Goal: Task Accomplishment & Management: Use online tool/utility

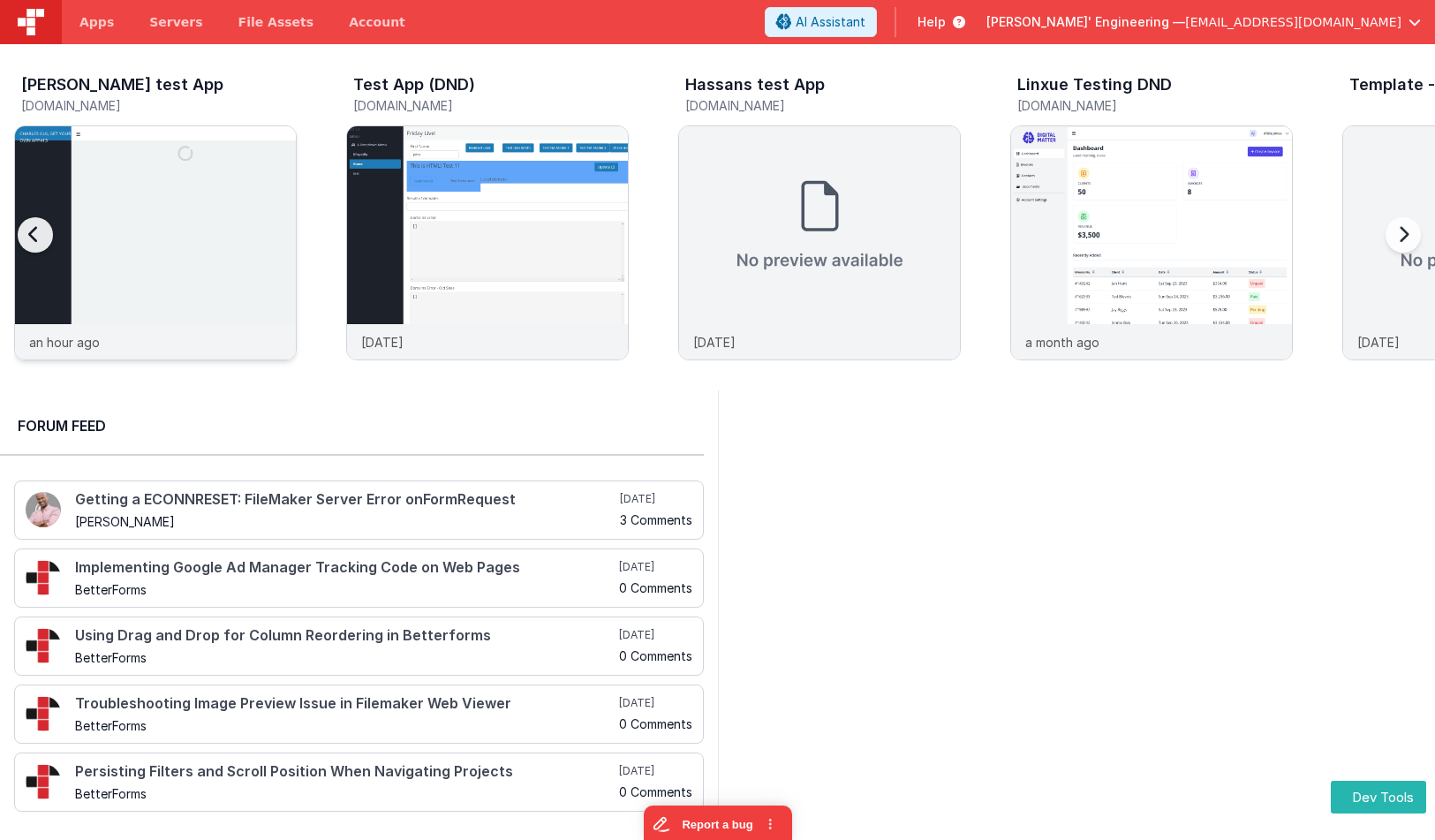
click at [168, 139] on img at bounding box center [155, 267] width 281 height 281
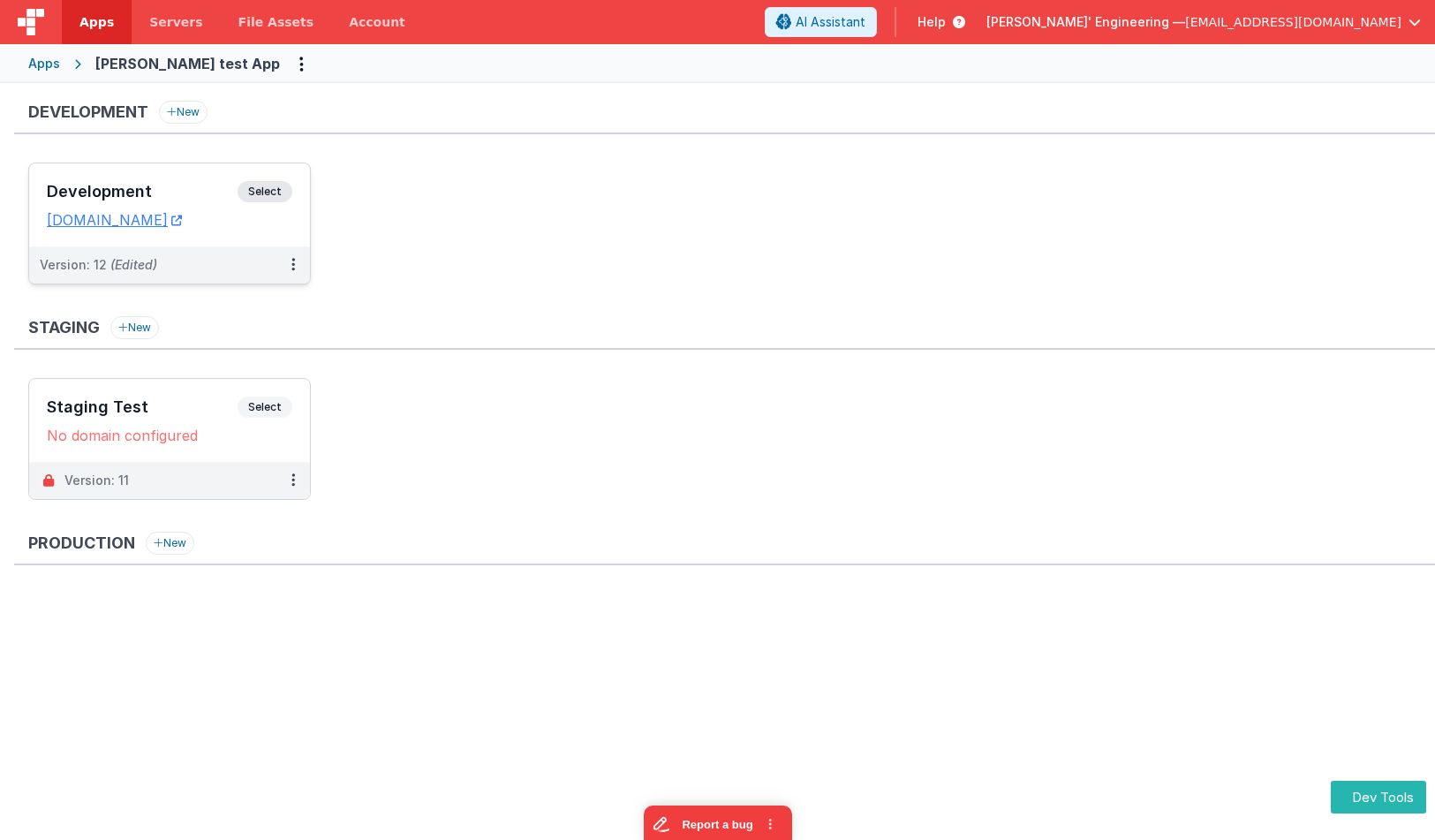
click at [254, 186] on span "Select" at bounding box center [264, 191] width 55 height 21
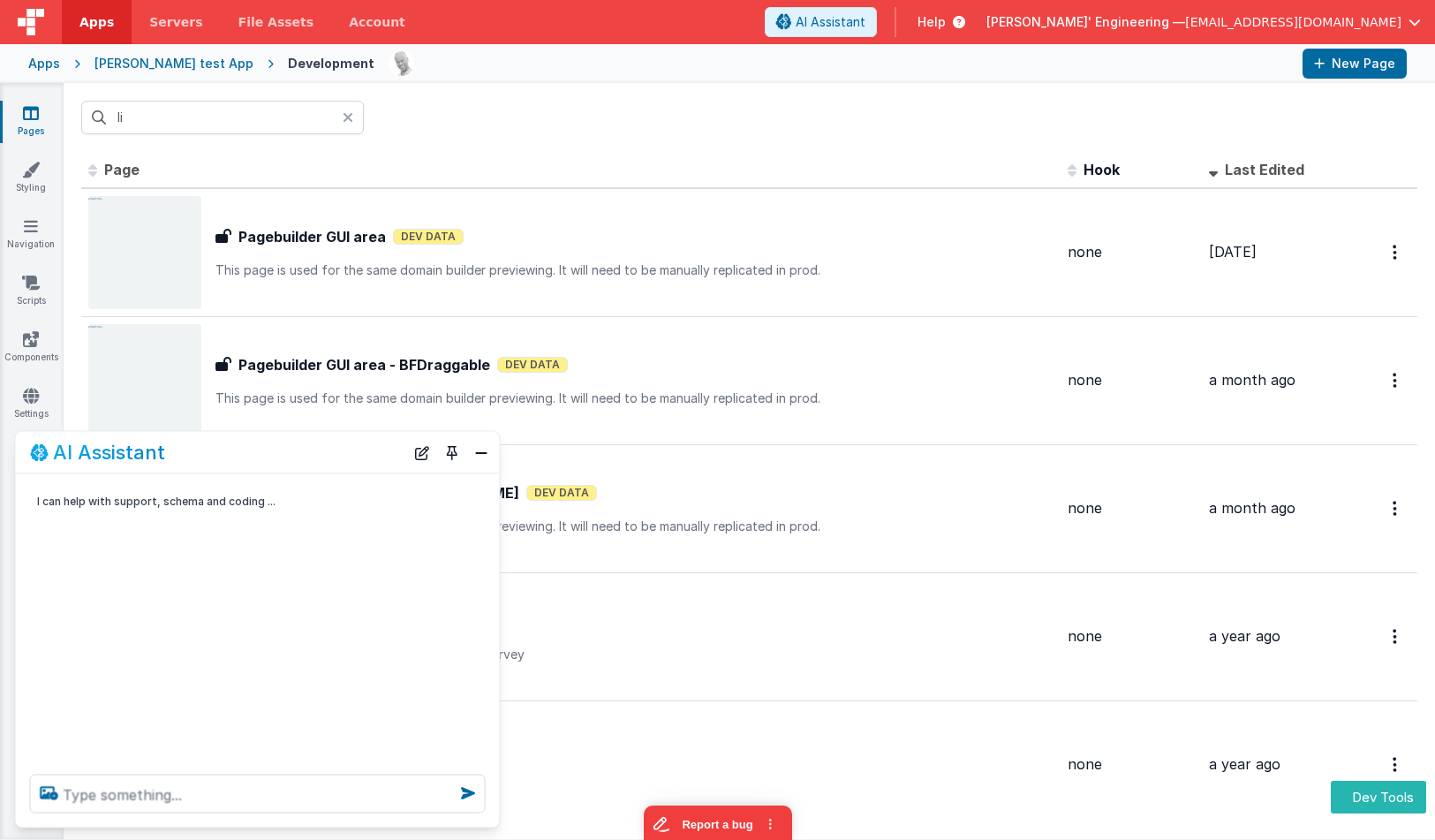
type input "li"
type textarea "st the components in this all"
drag, startPoint x: 426, startPoint y: 458, endPoint x: 399, endPoint y: 481, distance: 35.5
click at [425, 458] on button "New Chat" at bounding box center [422, 452] width 25 height 25
click at [200, 800] on textarea at bounding box center [257, 794] width 456 height 39
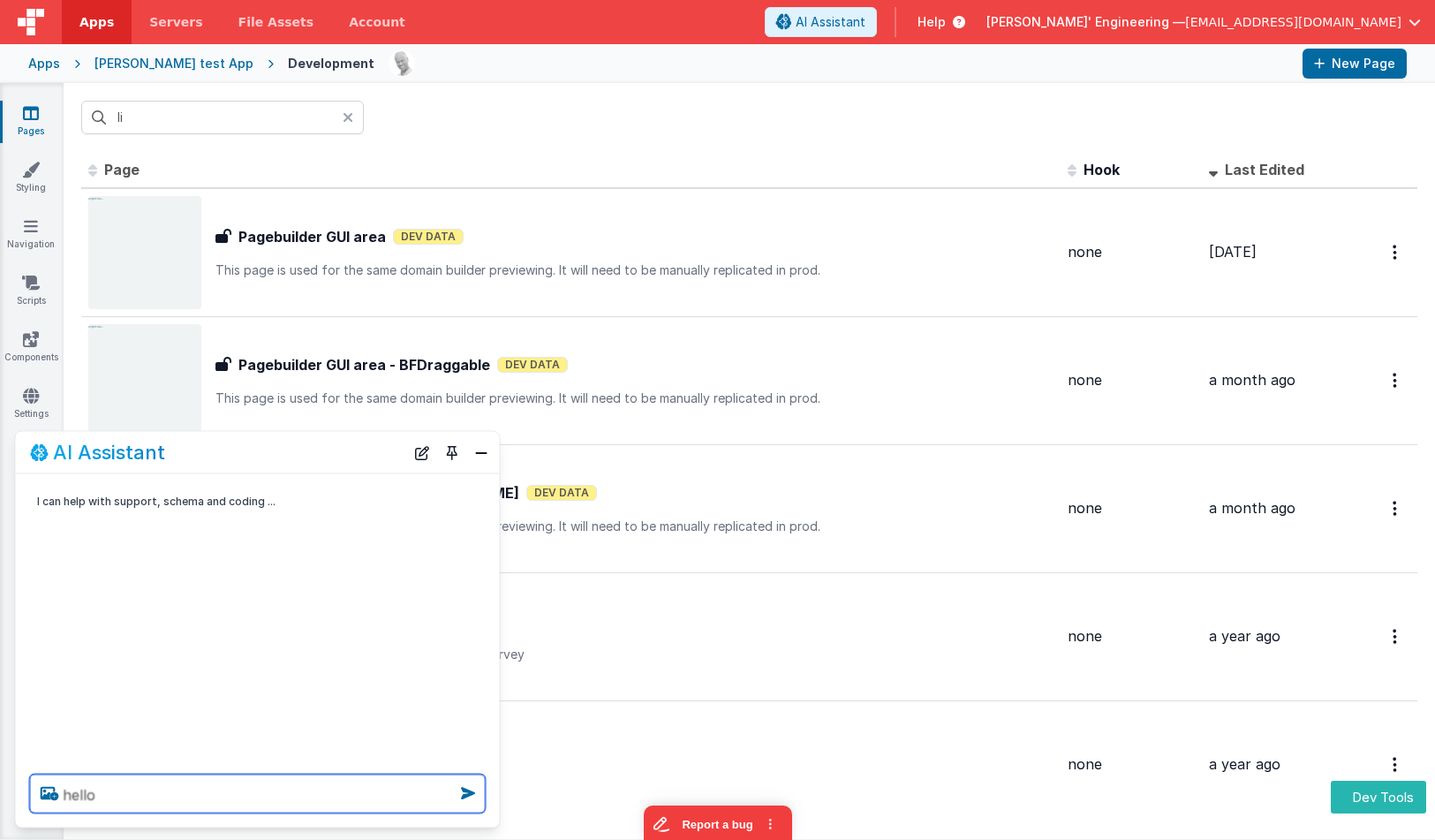
type textarea "hello"
click at [470, 793] on icon at bounding box center [468, 793] width 29 height 29
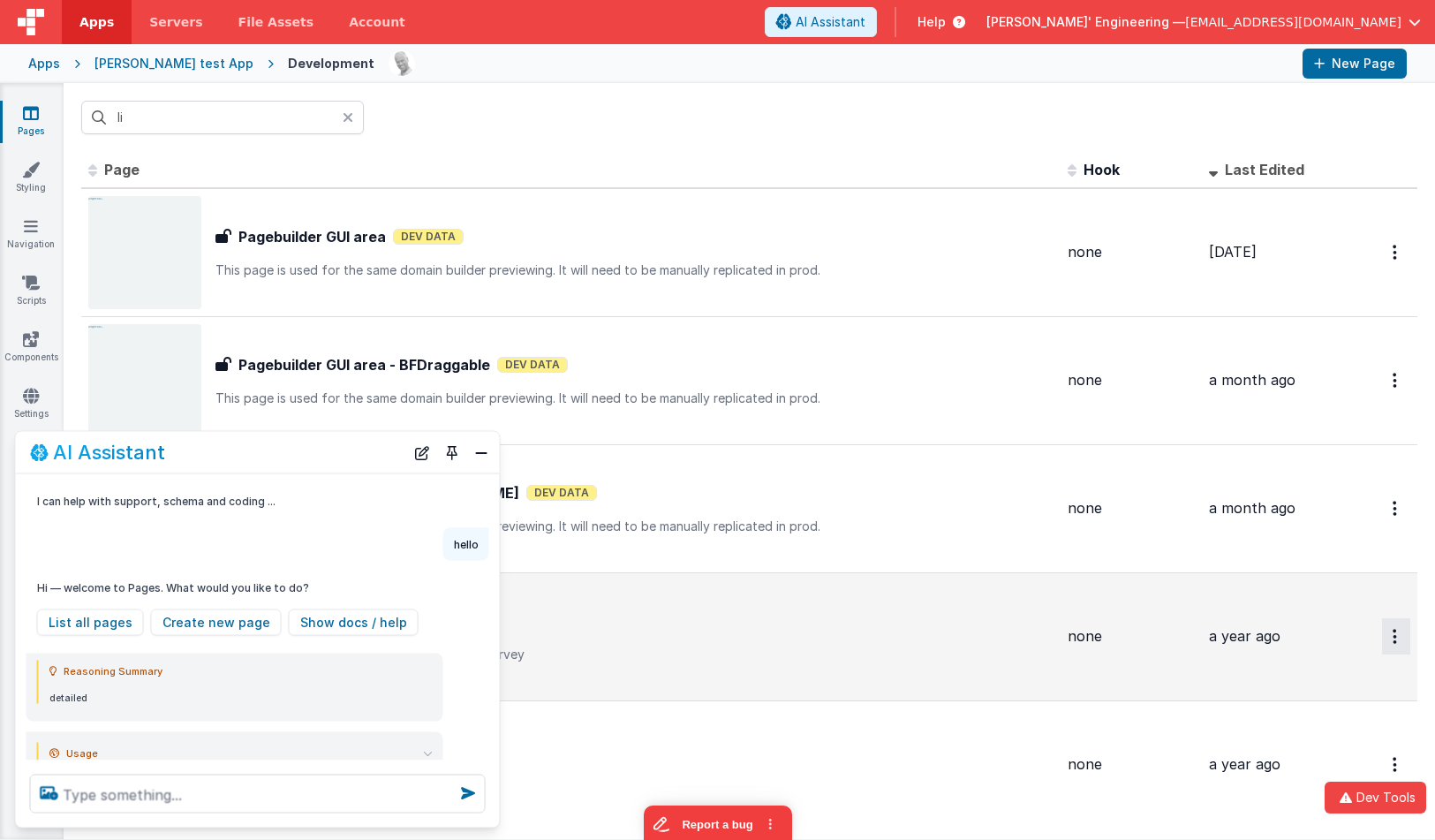
scroll to position [43, 0]
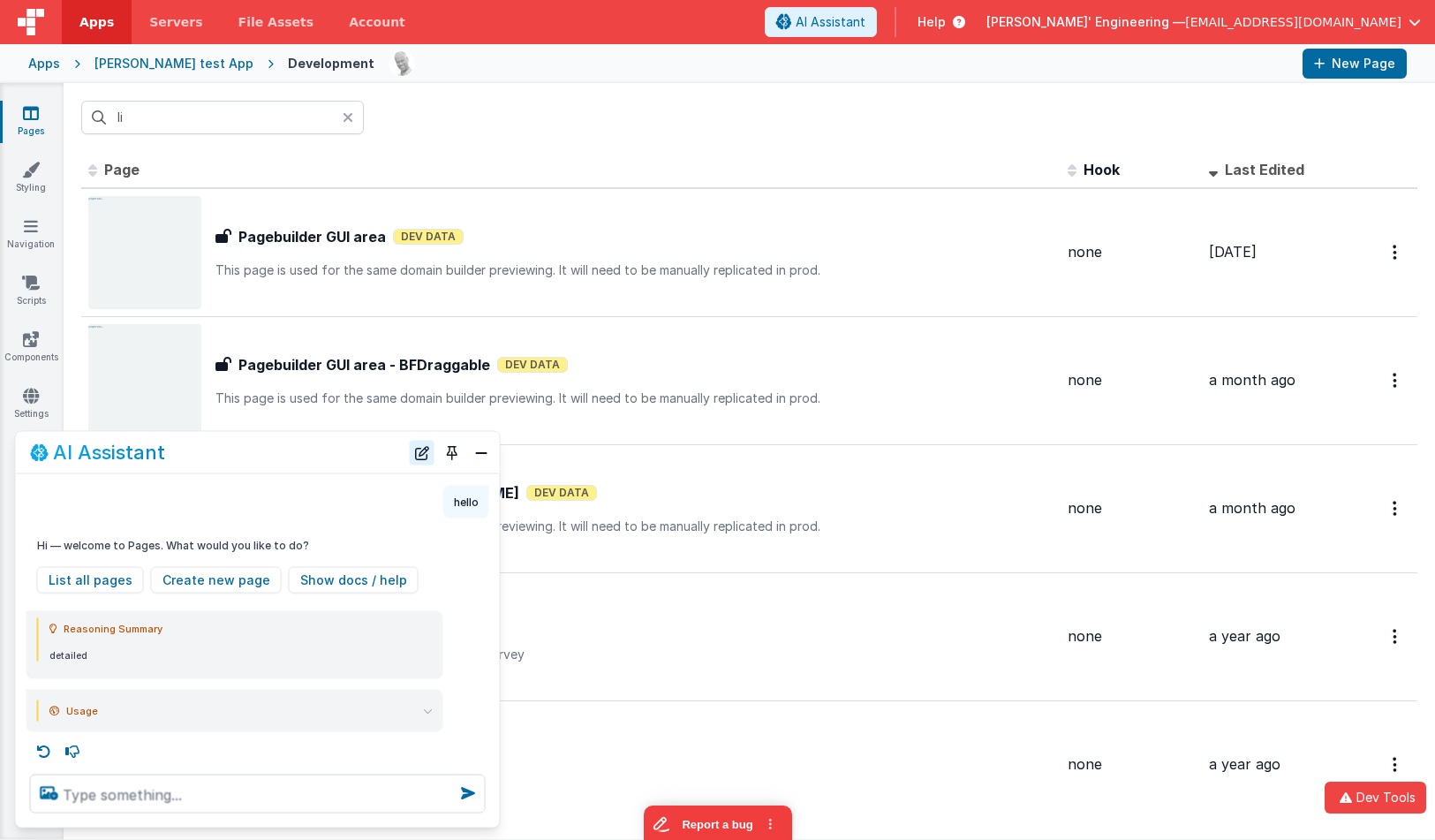
click at [419, 454] on button "New Chat" at bounding box center [422, 452] width 25 height 25
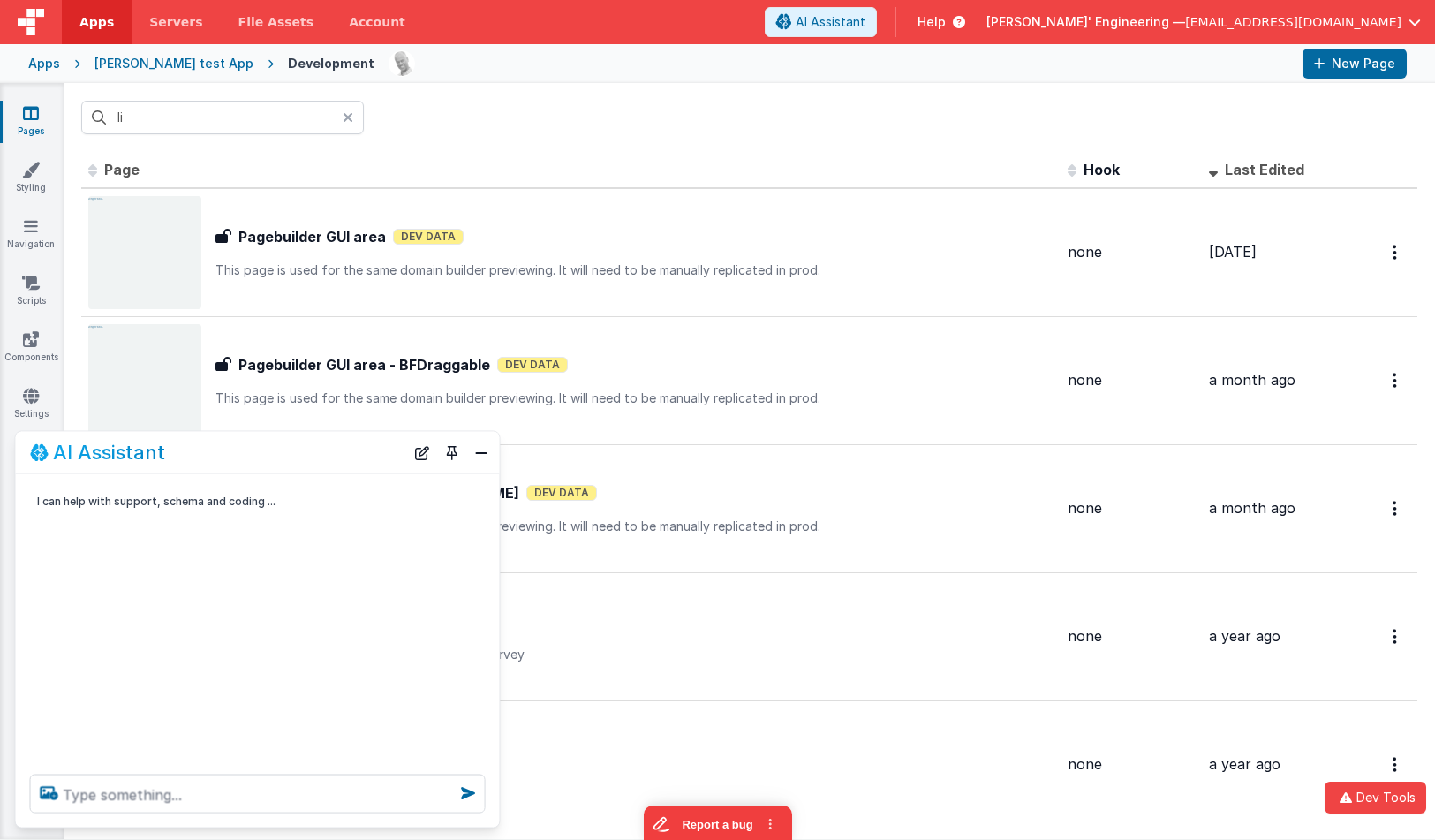
scroll to position [0, 0]
click at [239, 790] on textarea at bounding box center [257, 794] width 456 height 39
type textarea "list the components"
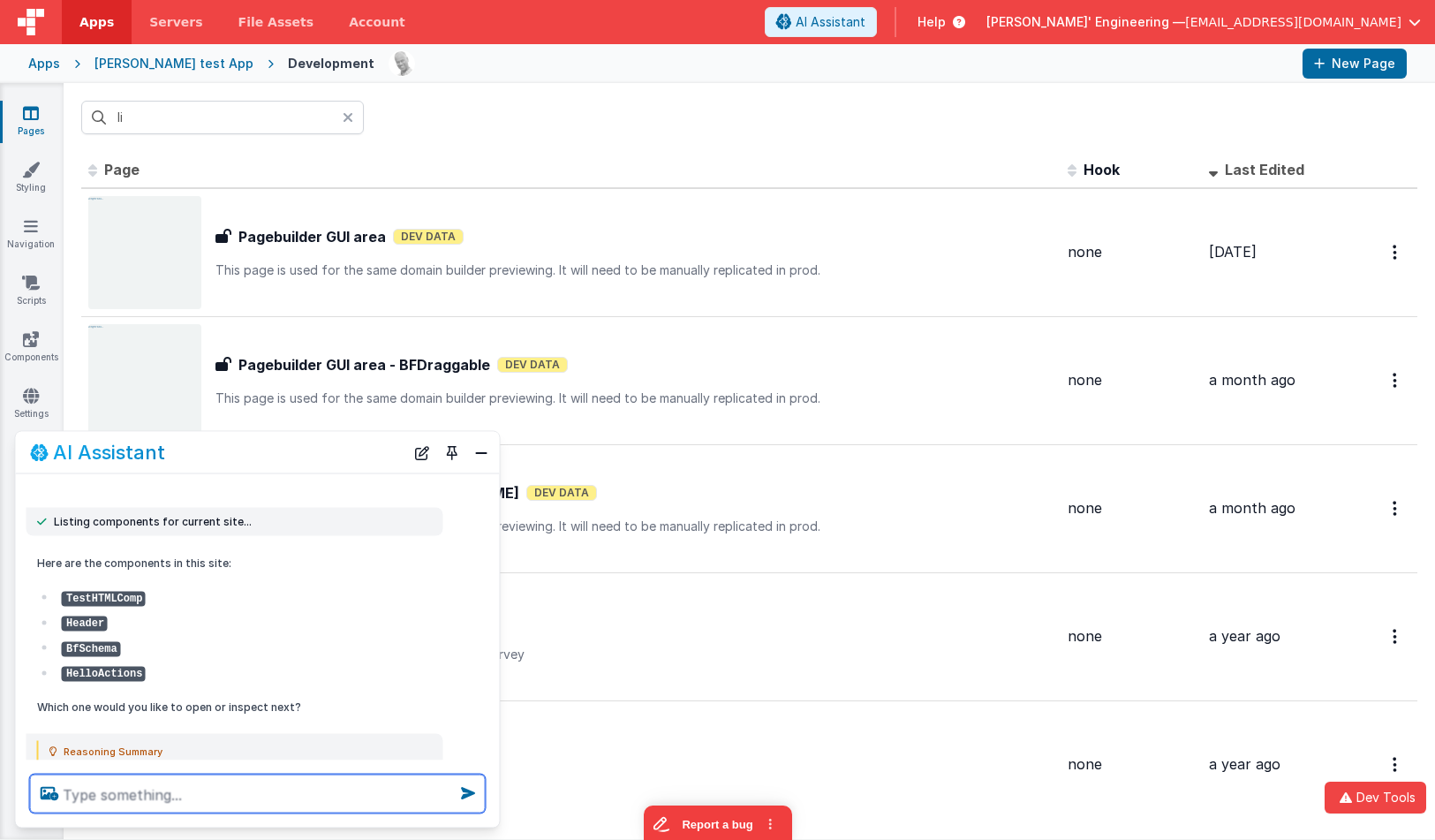
scroll to position [102, 0]
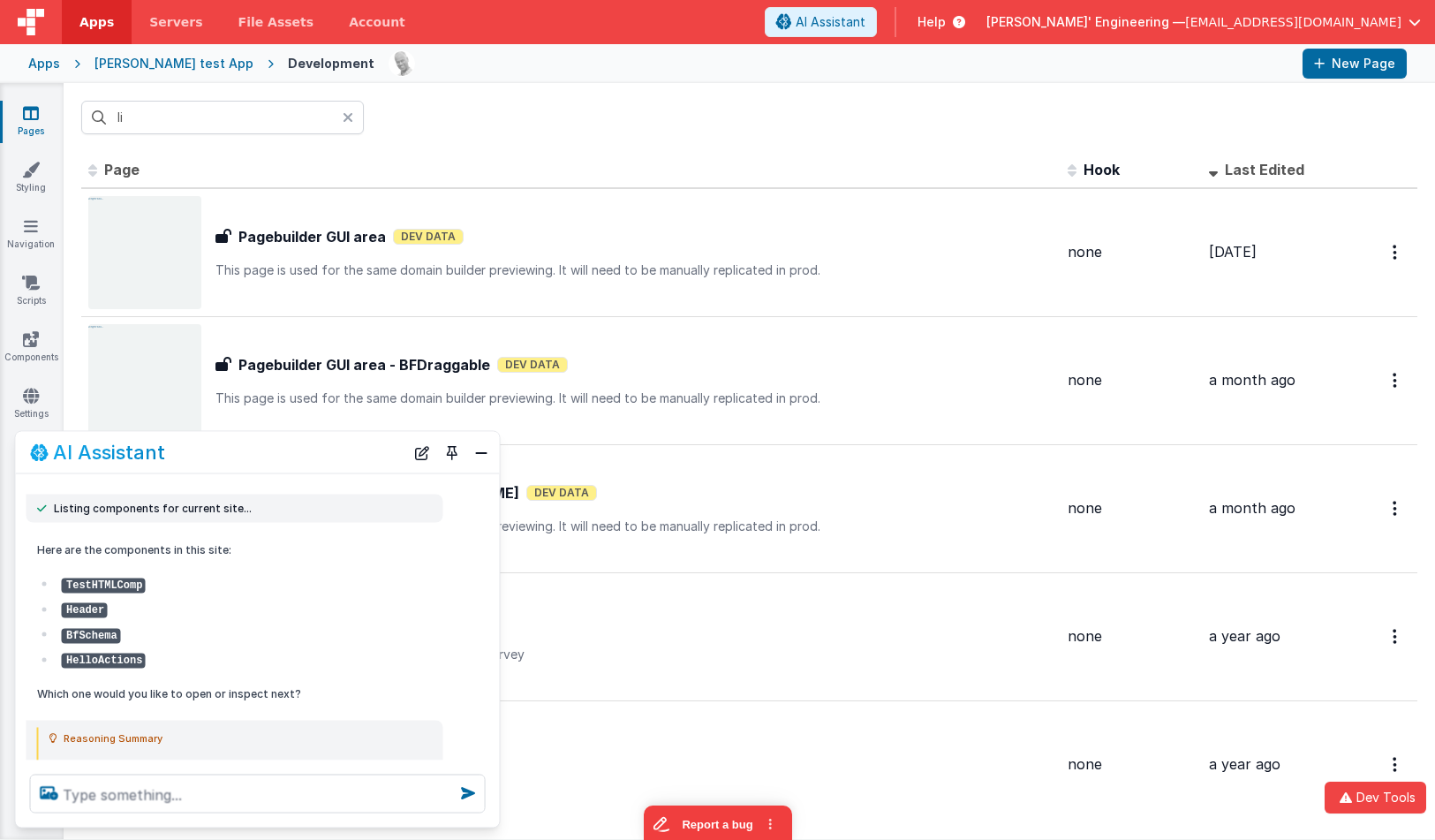
click at [95, 607] on code "Header" at bounding box center [84, 611] width 46 height 15
click at [136, 794] on textarea at bounding box center [257, 794] width 456 height 39
paste textarea "{ "comment" : "instruction: ow me a list of file assets\r", "creationTimestamp"…"
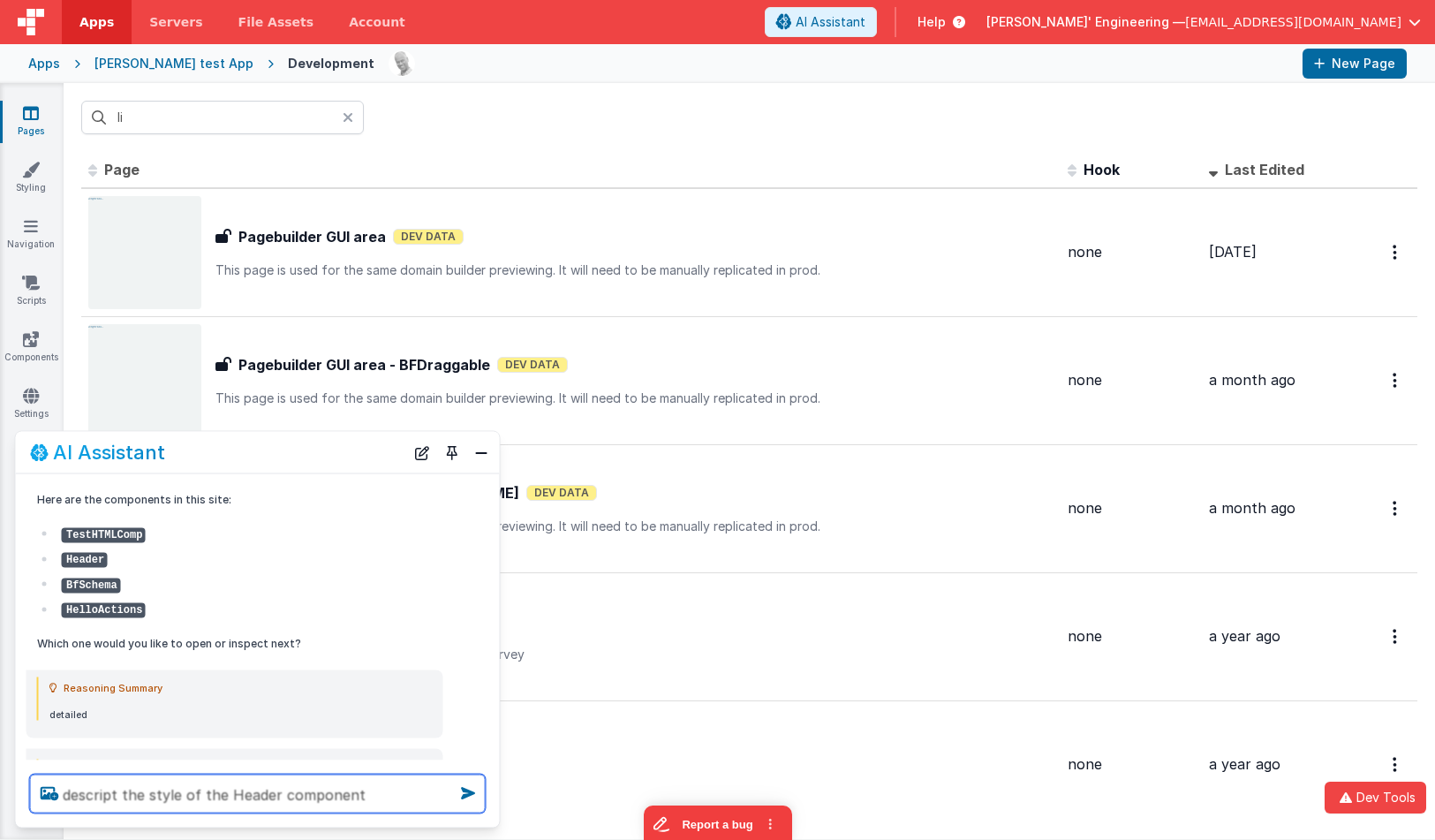
scroll to position [214, 0]
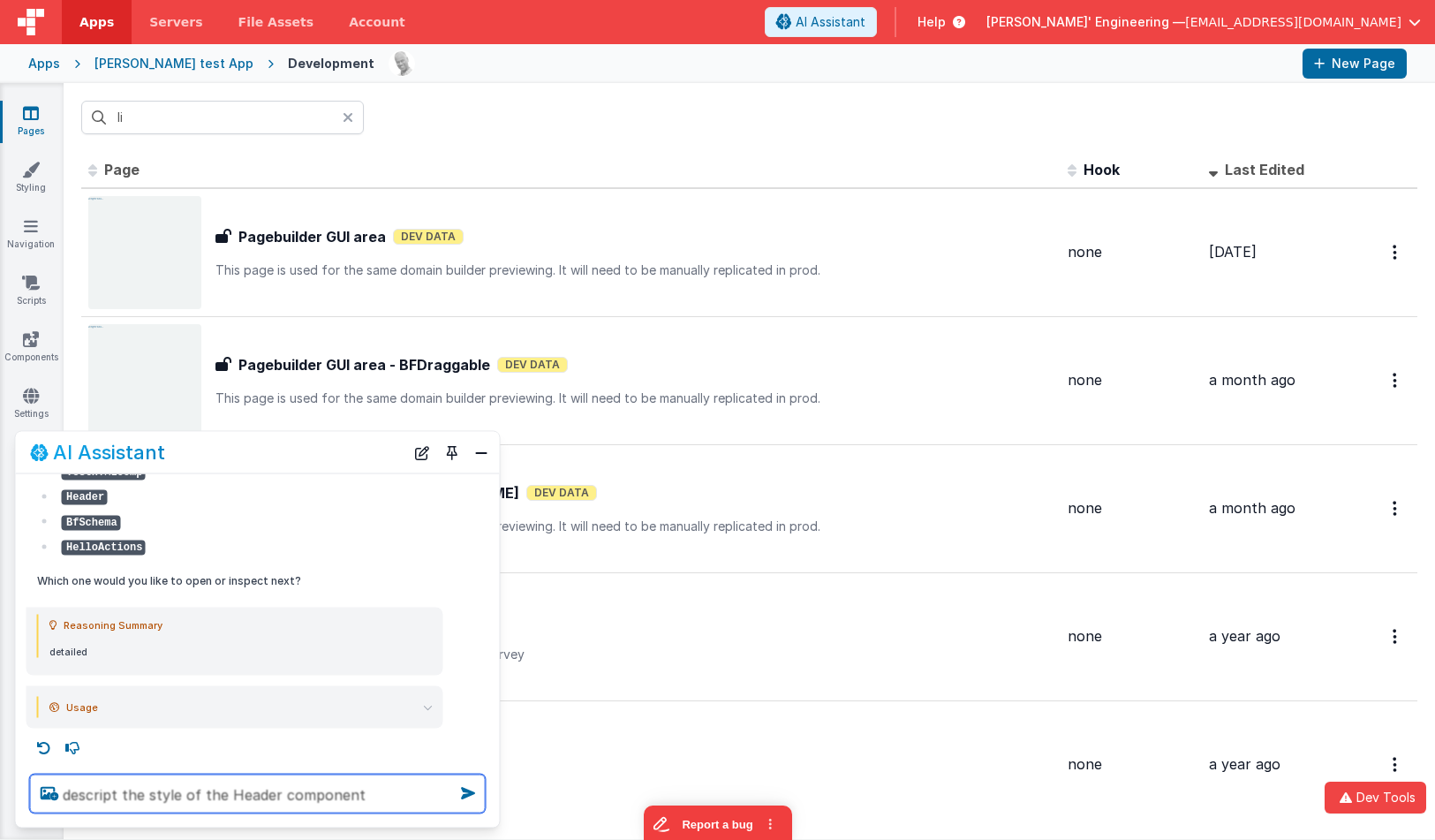
type textarea "descript the style of the Header component"
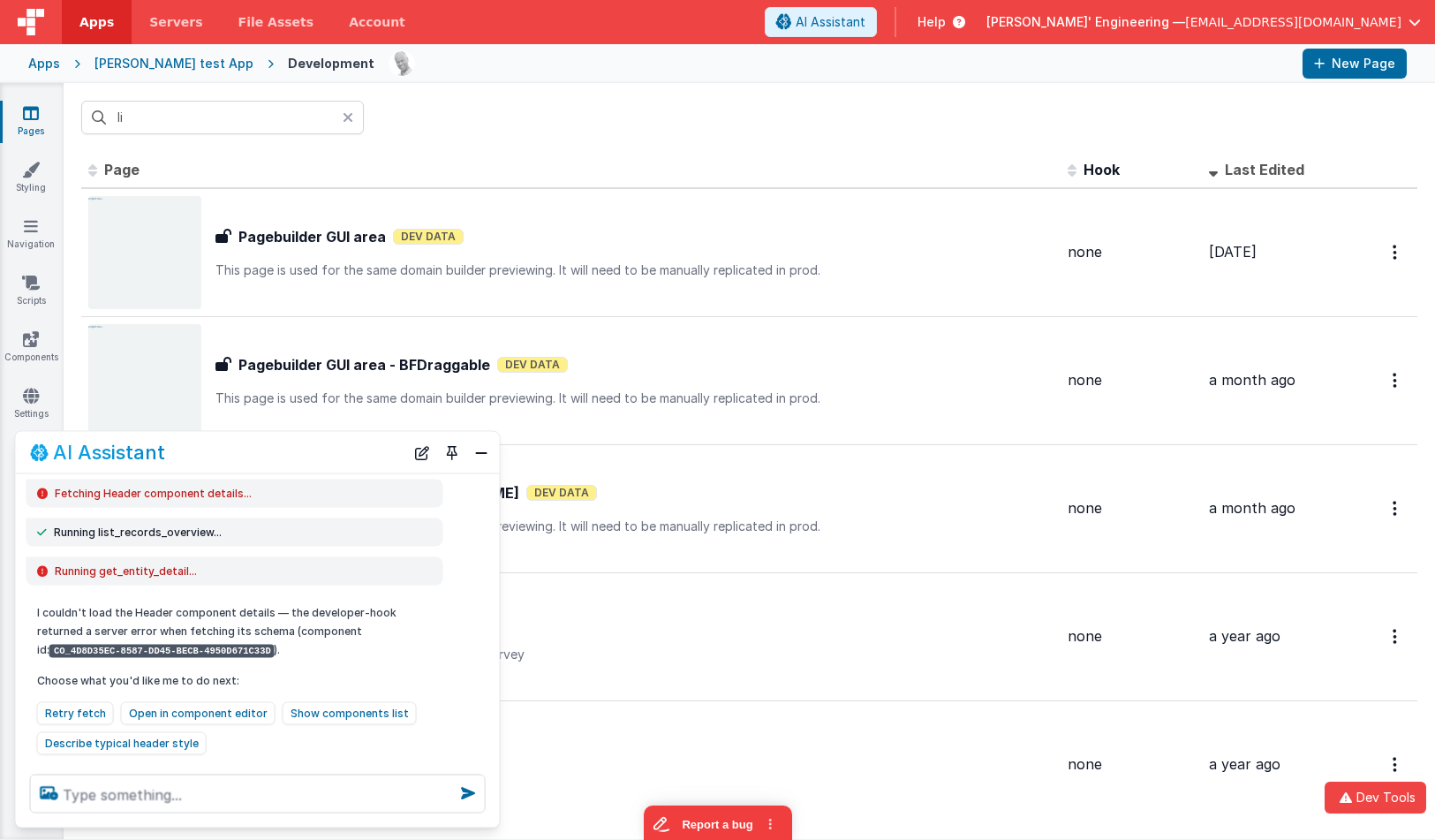
scroll to position [576, 0]
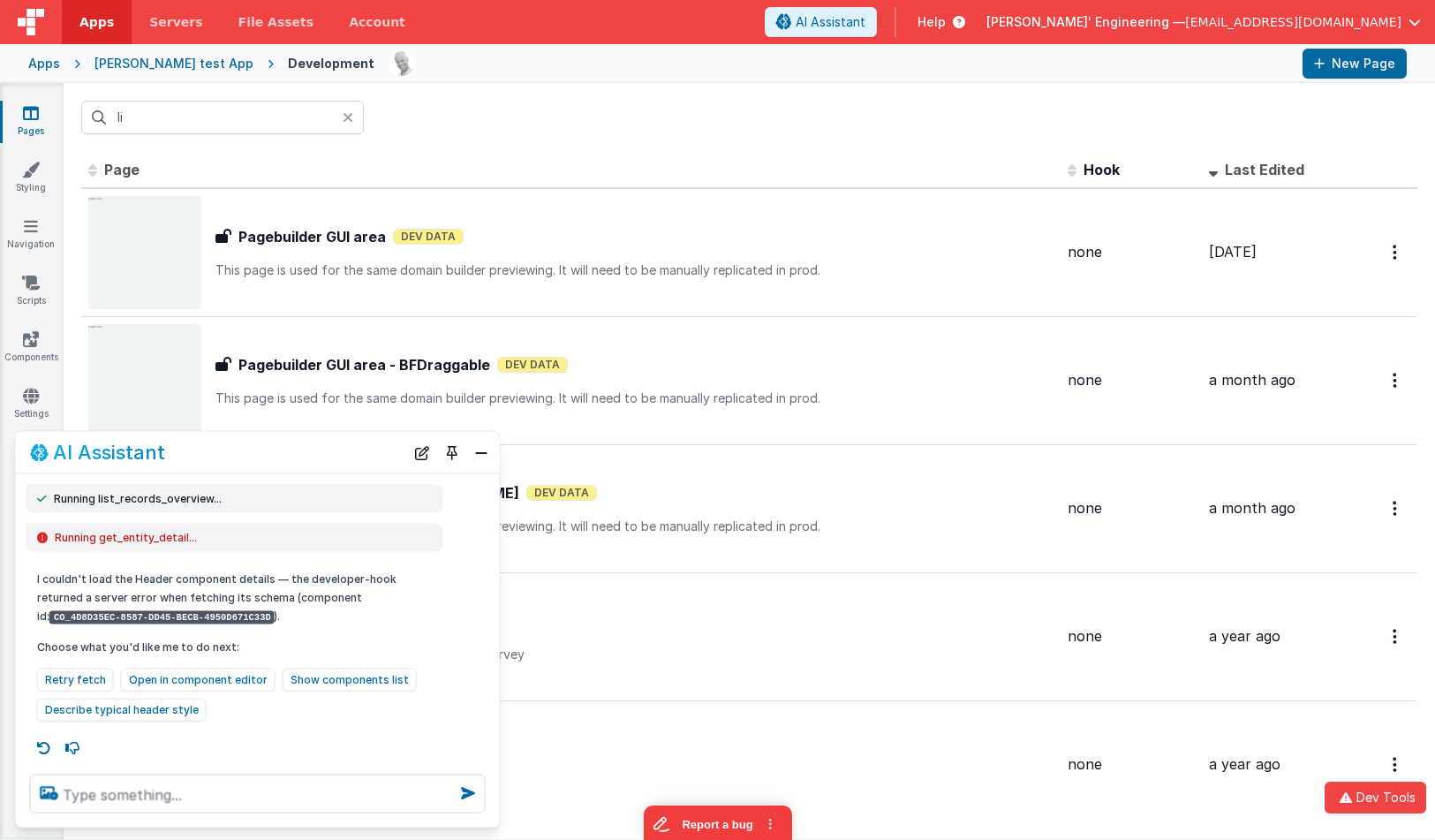
click at [157, 773] on div at bounding box center [258, 794] width 484 height 67
click at [156, 784] on textarea at bounding box center [257, 794] width 456 height 39
type textarea "issue should be fixed, try again"
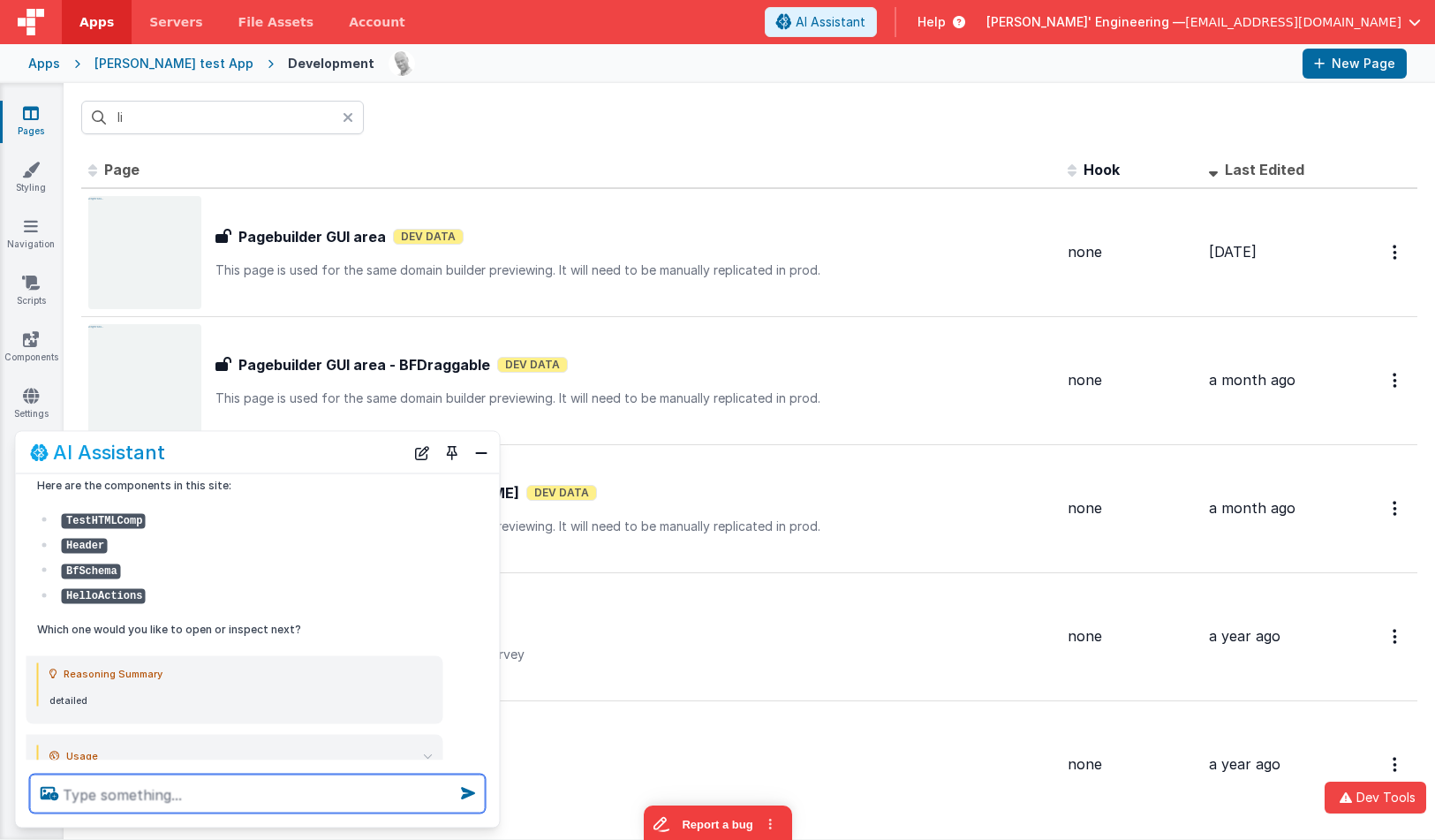
scroll to position [105, 0]
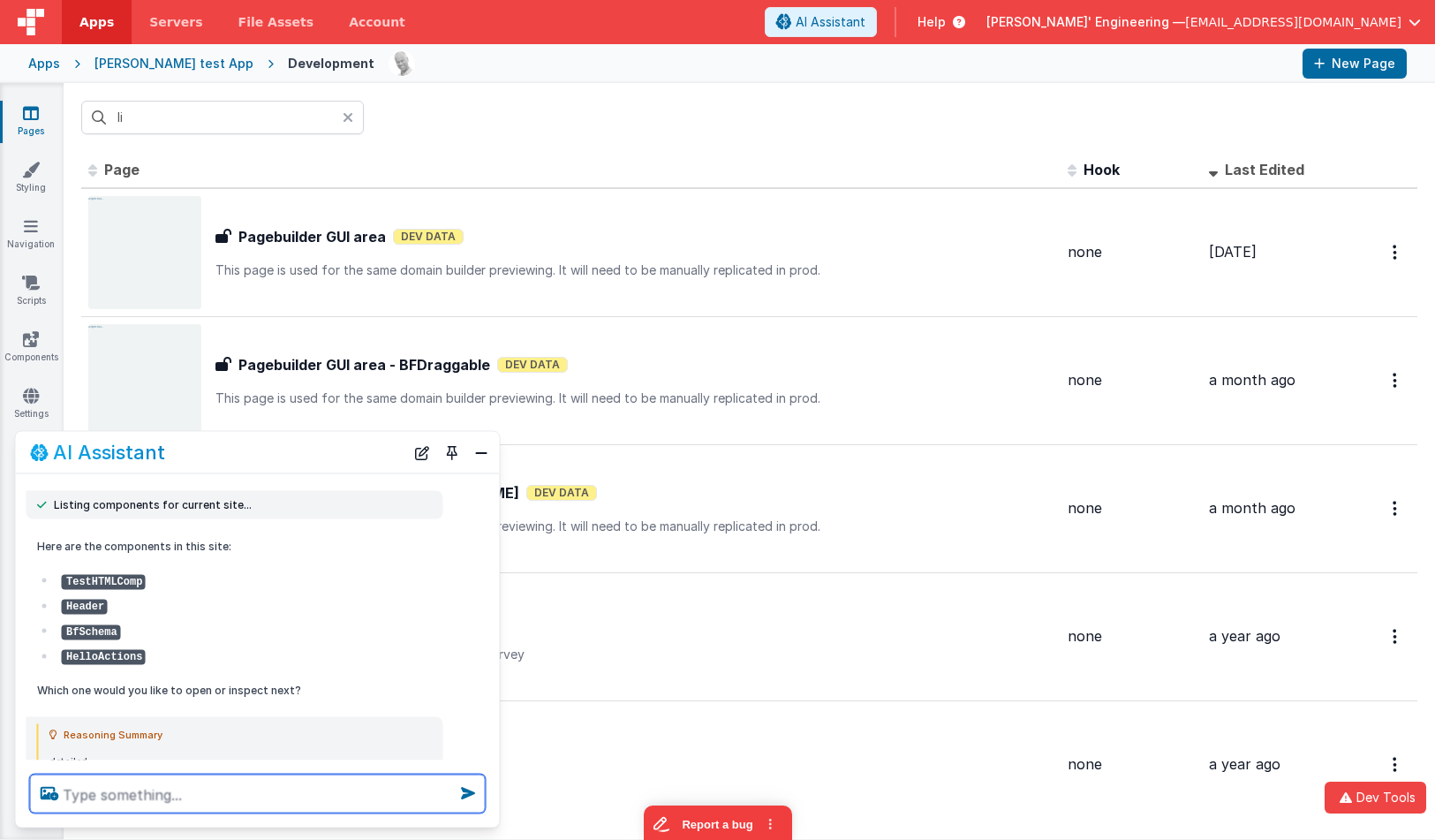
click at [225, 793] on textarea at bounding box center [257, 794] width 456 height 39
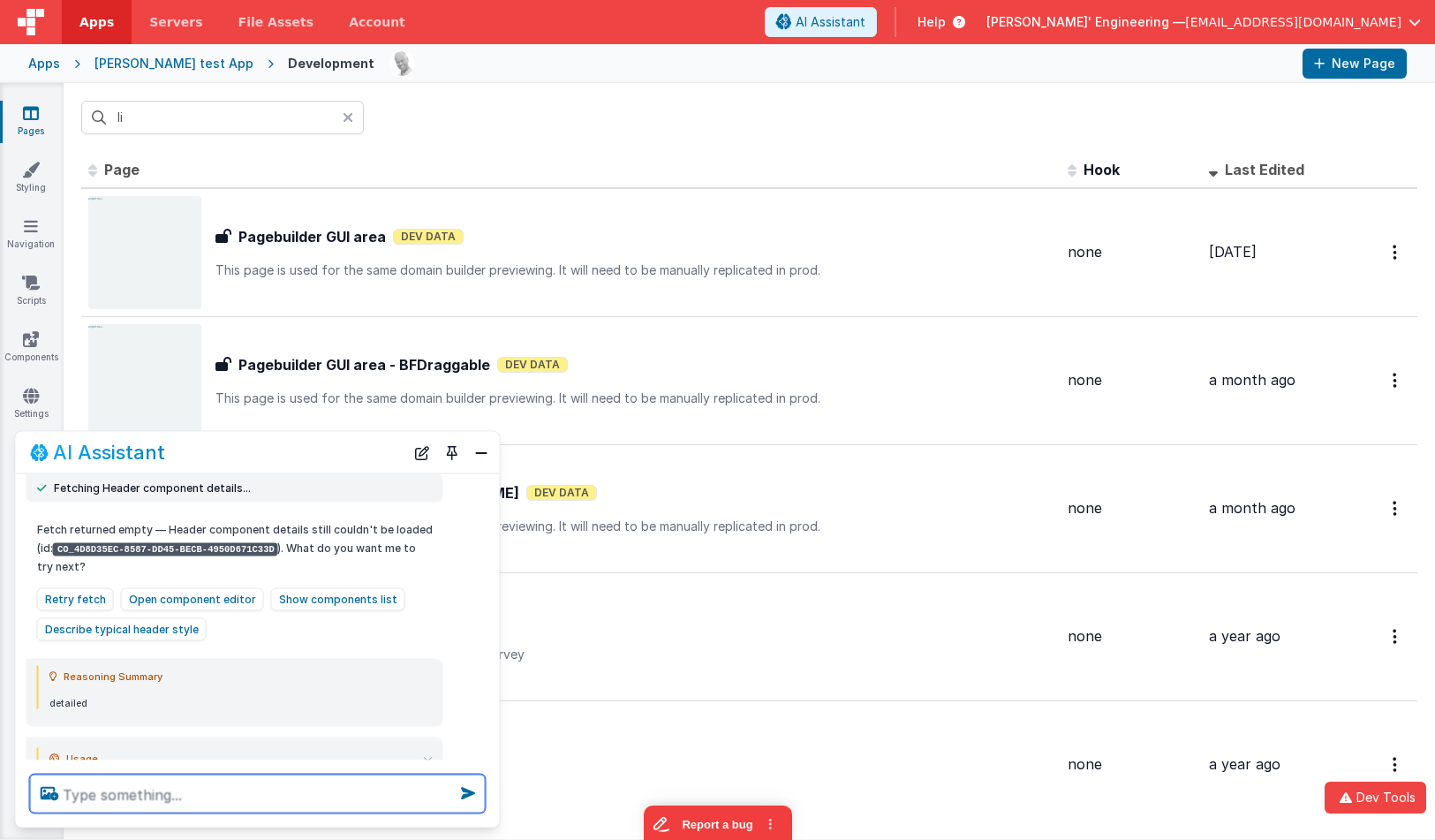
scroll to position [959, 0]
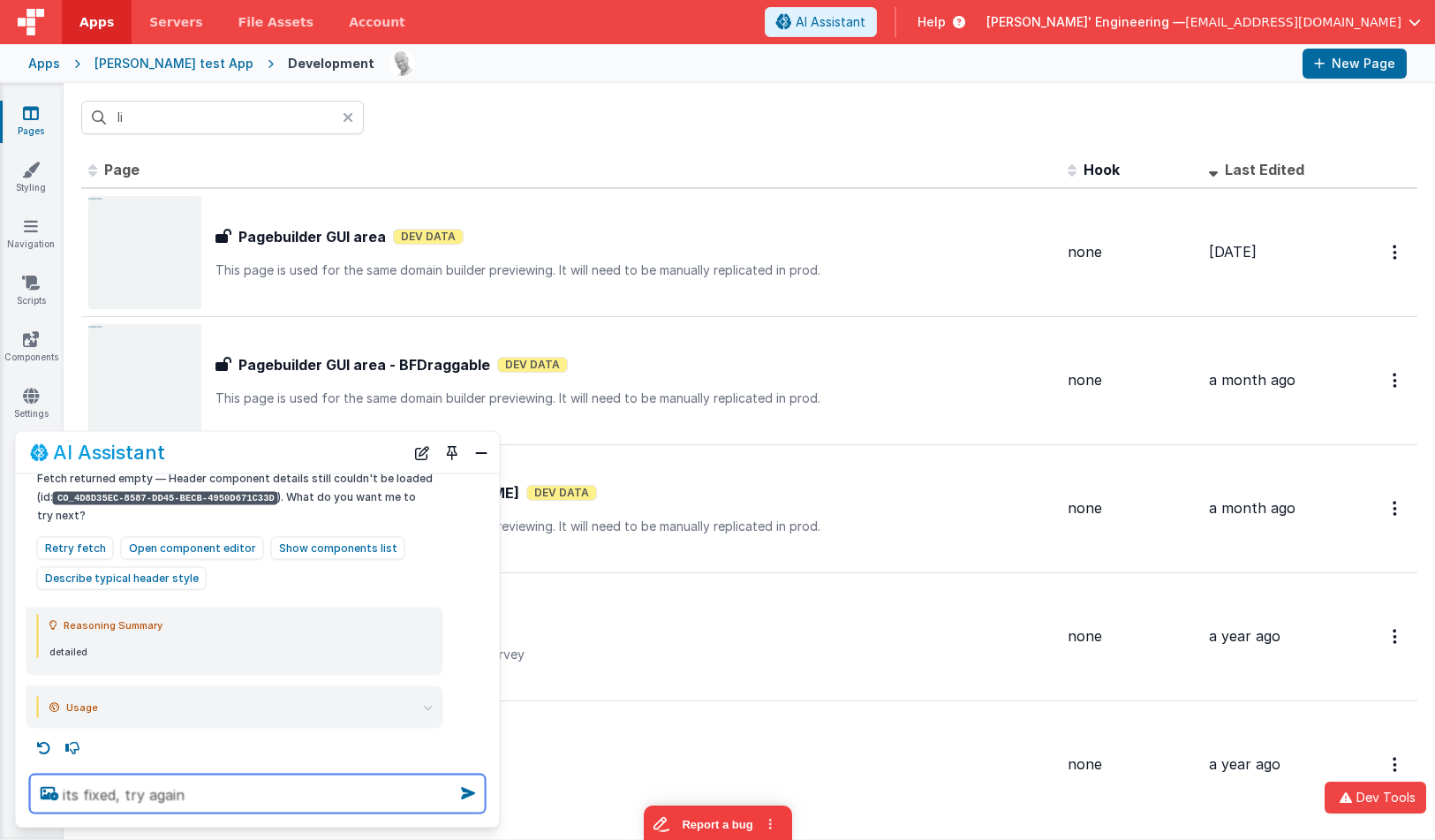
type textarea "its fixed, try again"
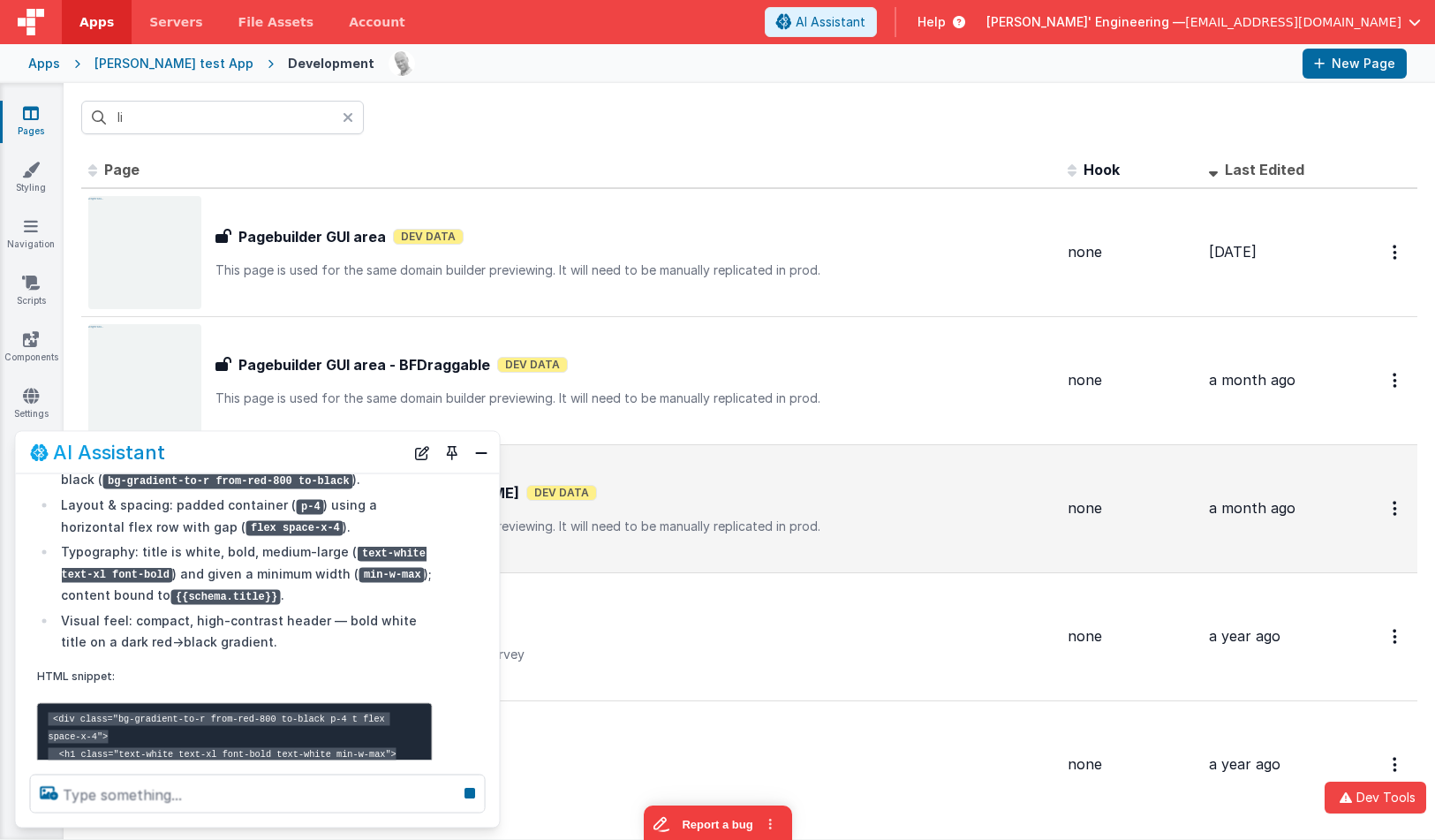
scroll to position [1401, 0]
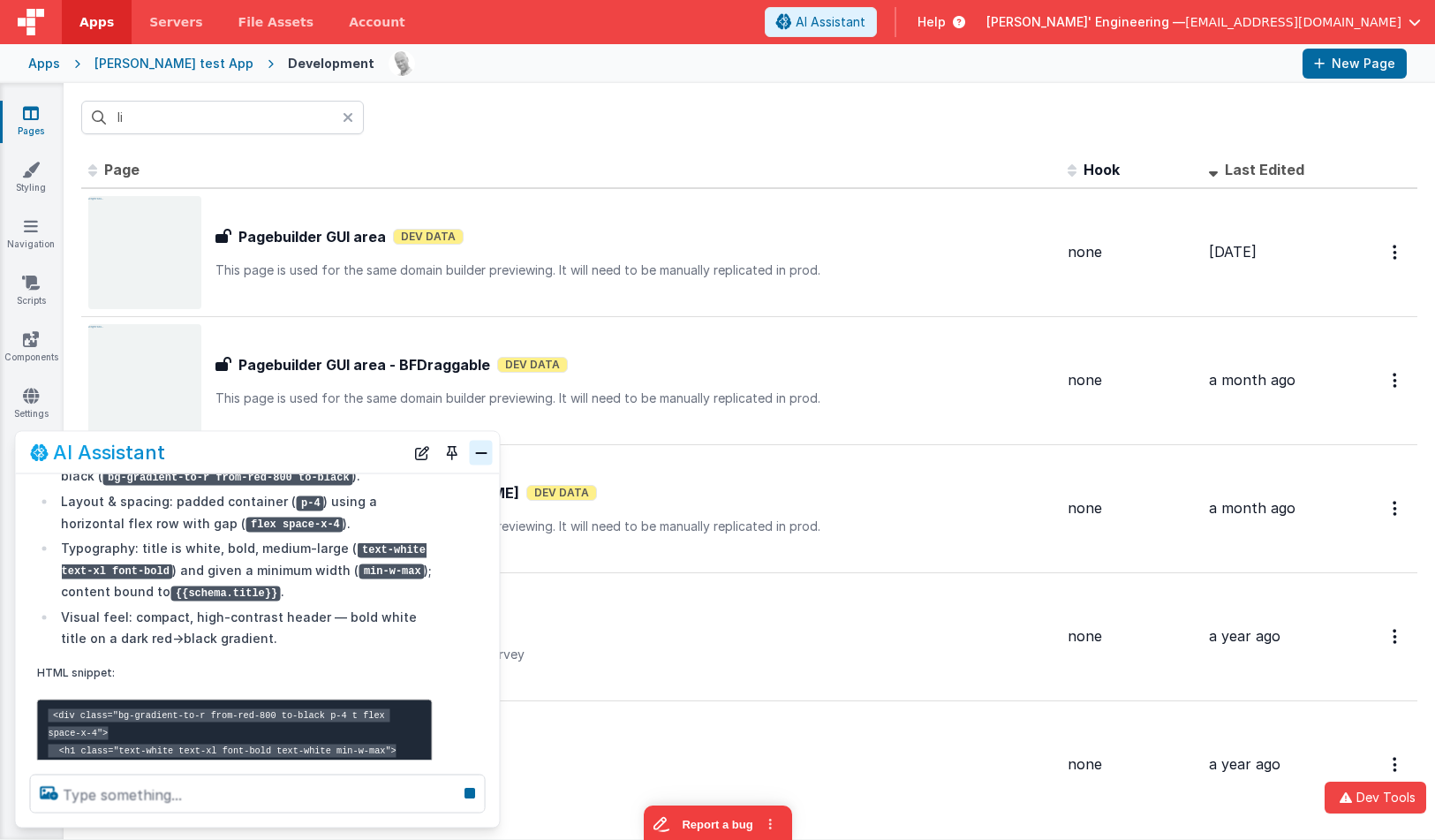
click at [484, 447] on button "Close" at bounding box center [481, 452] width 23 height 25
